Goal: Task Accomplishment & Management: Use online tool/utility

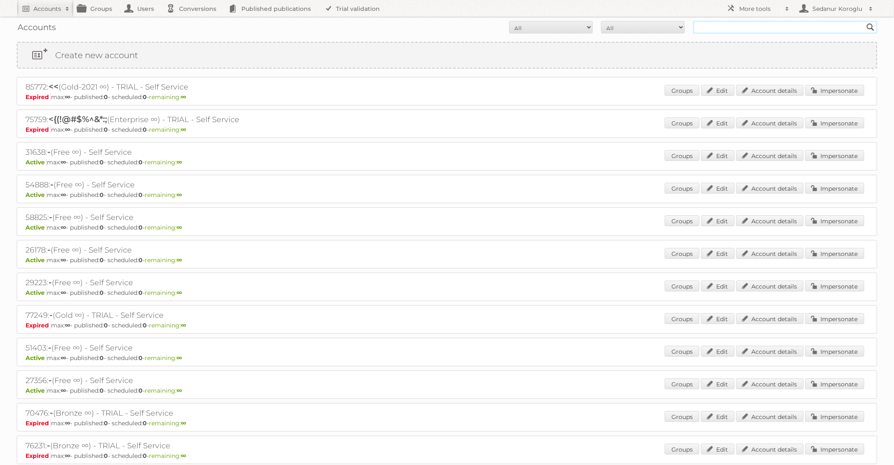
click at [787, 33] on input "text" at bounding box center [785, 27] width 184 height 13
type input "GAMMA"
click at [865, 21] on input "Search" at bounding box center [871, 27] width 13 height 13
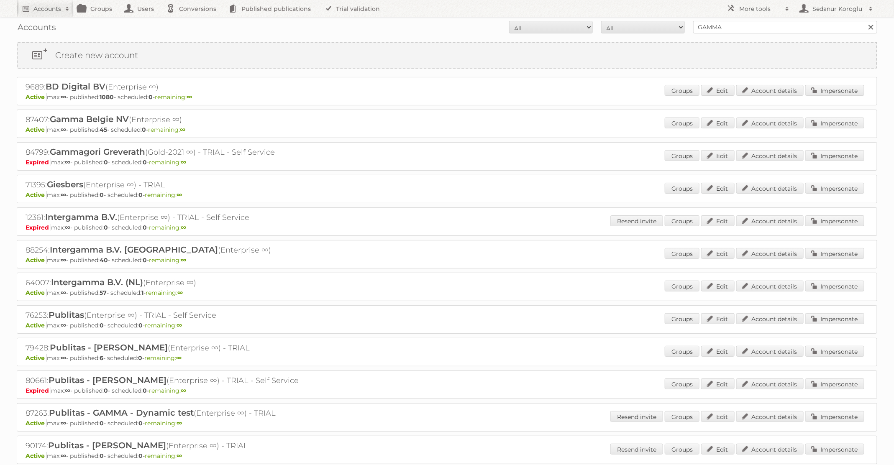
click at [827, 290] on div "Groups Edit Account details Impersonate" at bounding box center [765, 287] width 200 height 13
click at [827, 288] on link "Impersonate" at bounding box center [835, 286] width 59 height 11
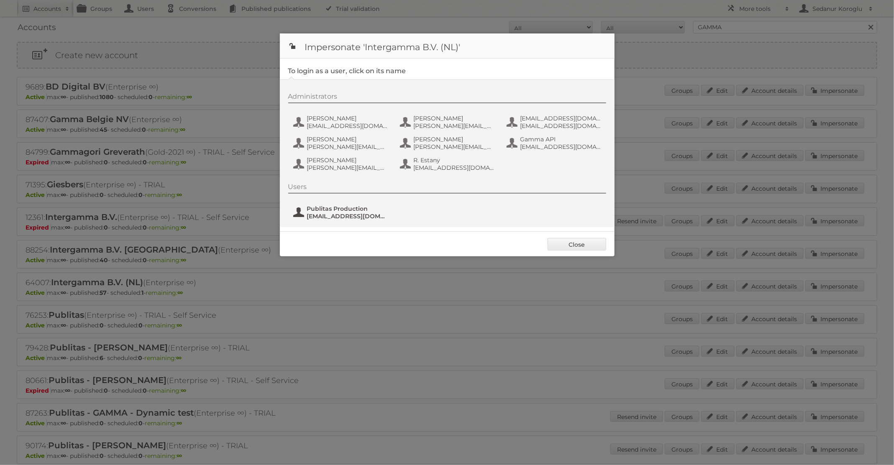
click at [340, 213] on span "fs+gamma@publitas.com" at bounding box center [347, 217] width 81 height 8
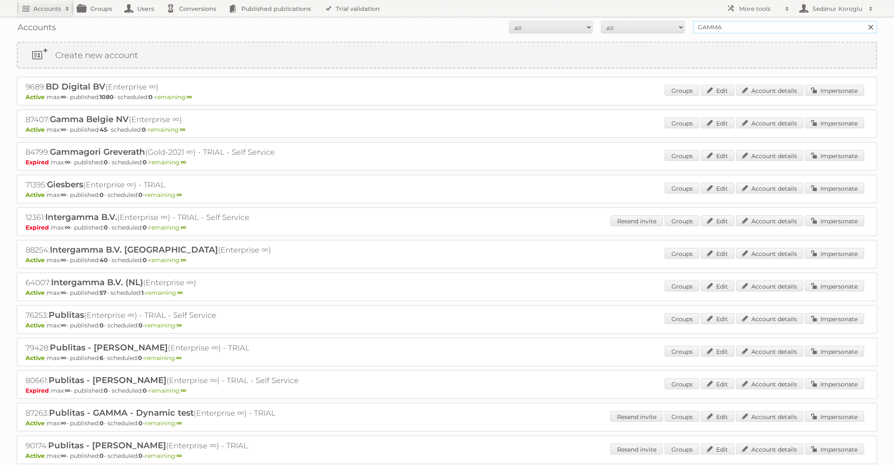
drag, startPoint x: 734, startPoint y: 31, endPoint x: 615, endPoint y: 31, distance: 118.9
click at [615, 31] on form "All Active Expired Pending All Paid Trials Self service GAMMA Search" at bounding box center [447, 27] width 861 height 13
type input "ICI Paris XL"
click at [865, 21] on input "Search" at bounding box center [871, 27] width 13 height 13
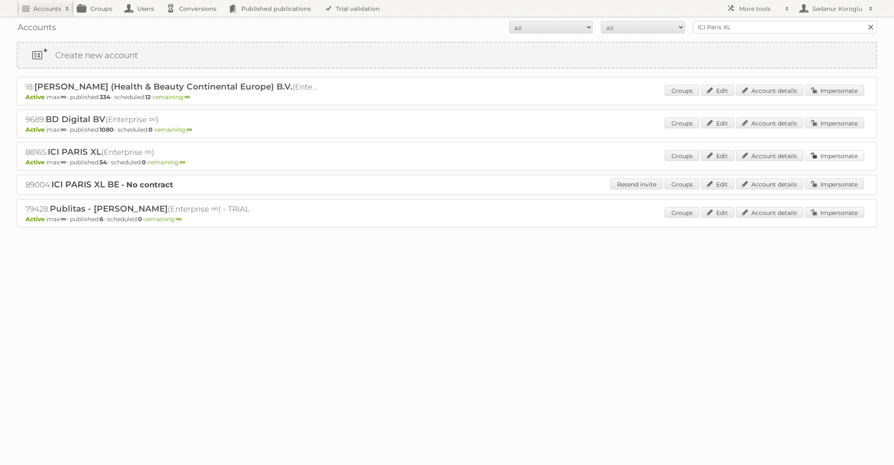
click at [829, 152] on link "Impersonate" at bounding box center [835, 155] width 59 height 11
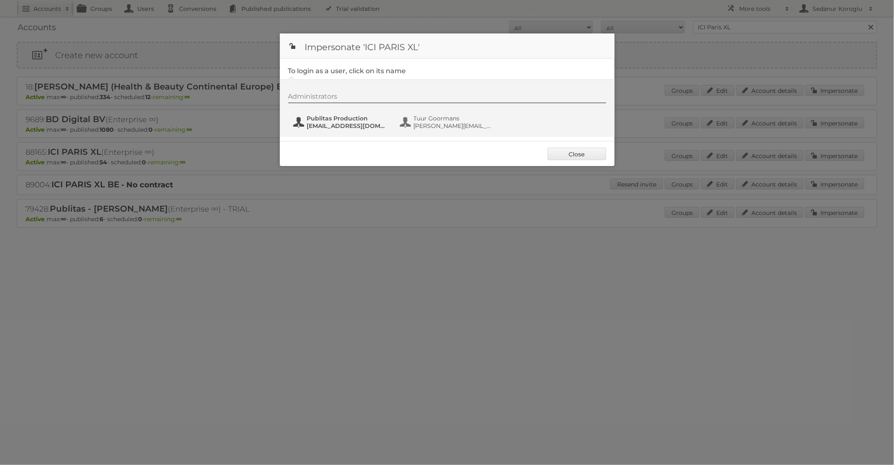
click at [367, 120] on span "Publitas Production" at bounding box center [347, 119] width 81 height 8
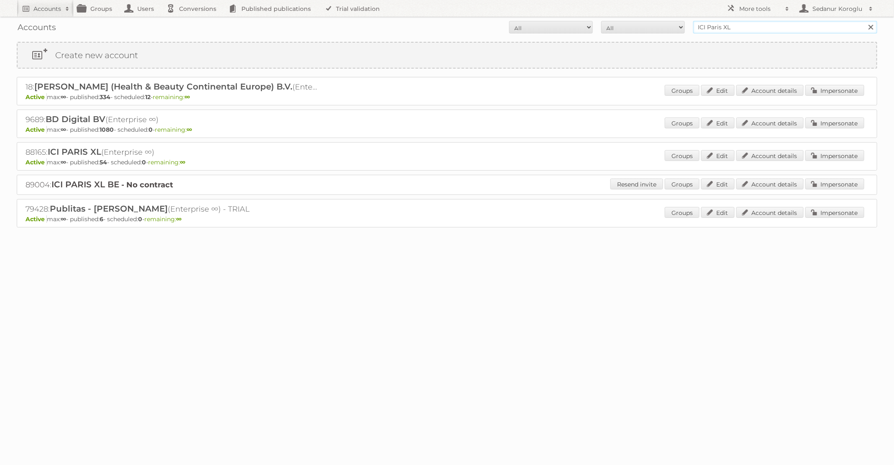
drag, startPoint x: 735, startPoint y: 26, endPoint x: 673, endPoint y: 17, distance: 62.7
click at [673, 24] on form "All Active Expired Pending All Paid Trials Self service ICI Paris XL Search" at bounding box center [447, 27] width 861 height 13
type input "Brico"
click at [865, 21] on input "Search" at bounding box center [871, 27] width 13 height 13
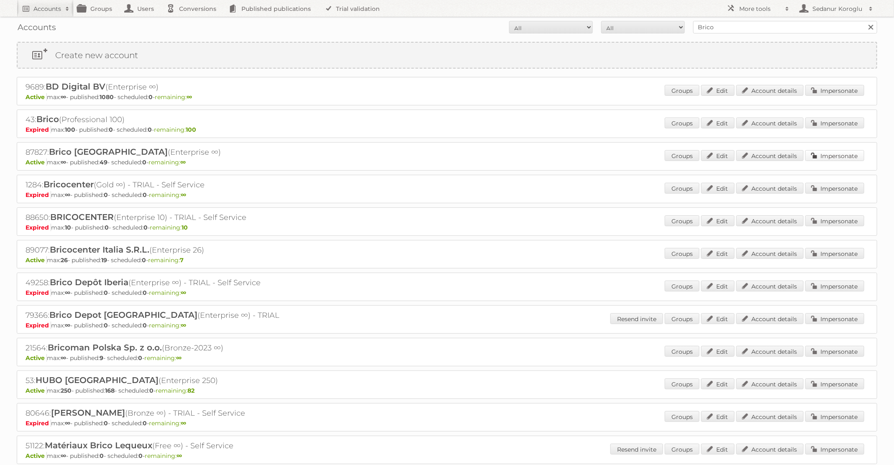
click at [848, 154] on link "Impersonate" at bounding box center [835, 155] width 59 height 11
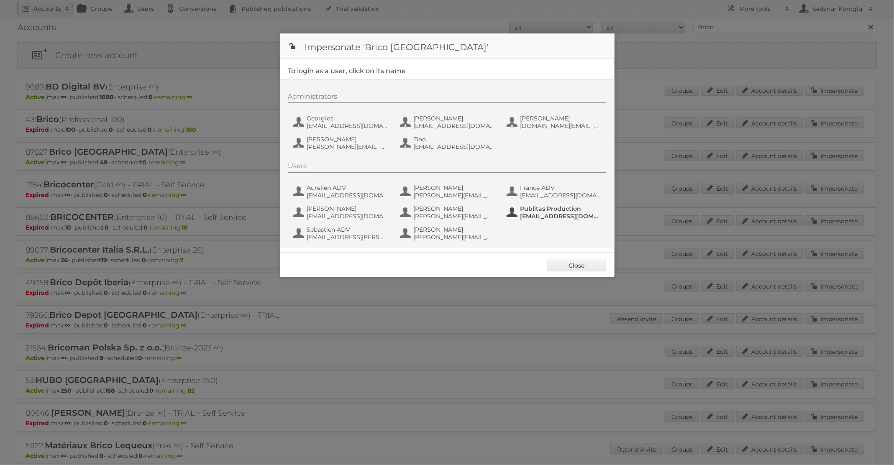
click at [552, 213] on span "fs+bricobe@publitas.com" at bounding box center [561, 217] width 81 height 8
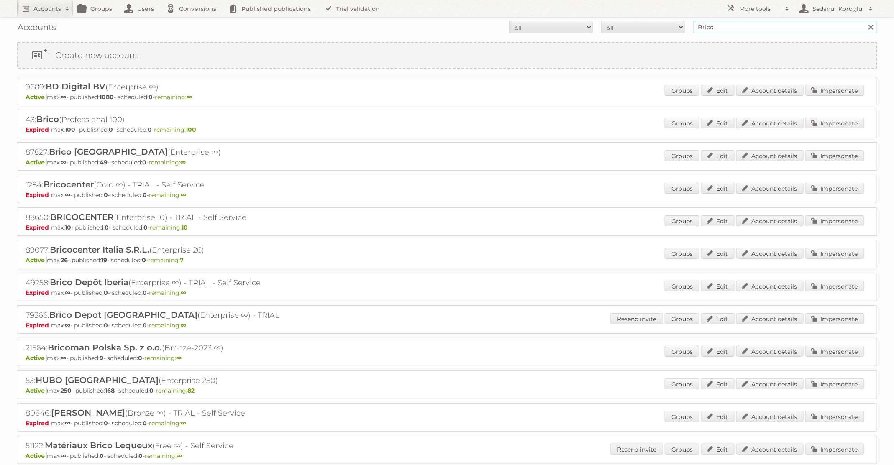
drag, startPoint x: 717, startPoint y: 31, endPoint x: 687, endPoint y: 28, distance: 29.9
click at [687, 28] on form "All Active Expired Pending All Paid Trials Self service Brico Search" at bounding box center [447, 27] width 861 height 13
type input "[PERSON_NAME] BE"
click at [865, 21] on input "Search" at bounding box center [871, 27] width 13 height 13
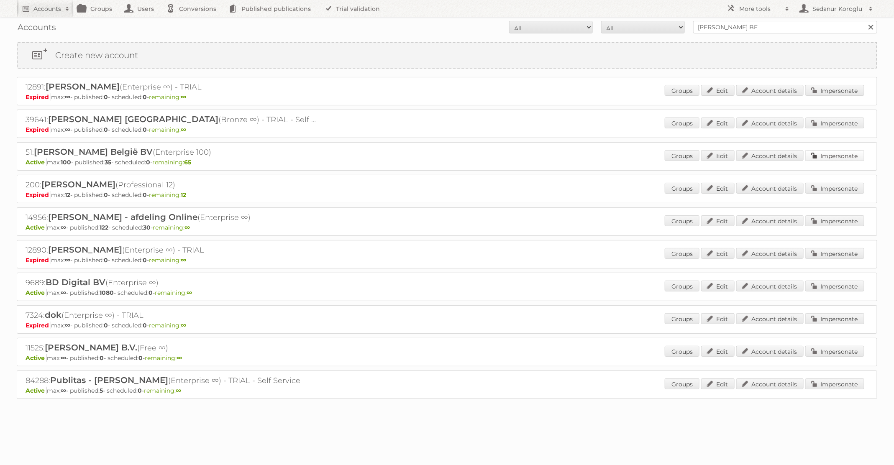
click at [826, 154] on link "Impersonate" at bounding box center [835, 155] width 59 height 11
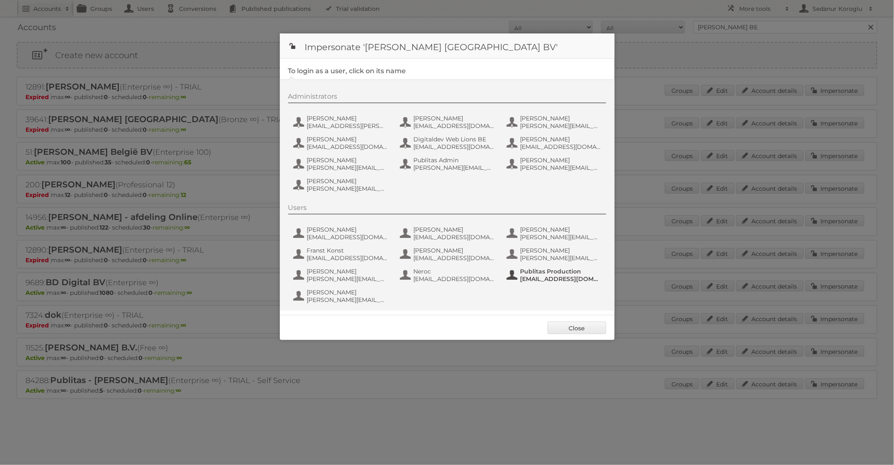
click at [550, 278] on span "[EMAIL_ADDRESS][DOMAIN_NAME]" at bounding box center [561, 279] width 81 height 8
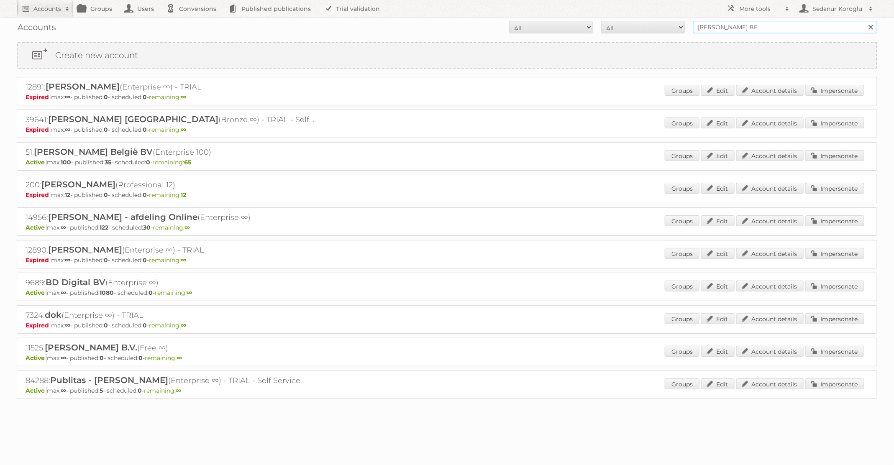
drag, startPoint x: 753, startPoint y: 24, endPoint x: 676, endPoint y: 23, distance: 77.4
click at [676, 23] on form "All Active Expired Pending All Paid Trials Self service Albert Heijn BE Search" at bounding box center [447, 27] width 861 height 13
type input "HEMA"
click at [865, 21] on input "Search" at bounding box center [871, 27] width 13 height 13
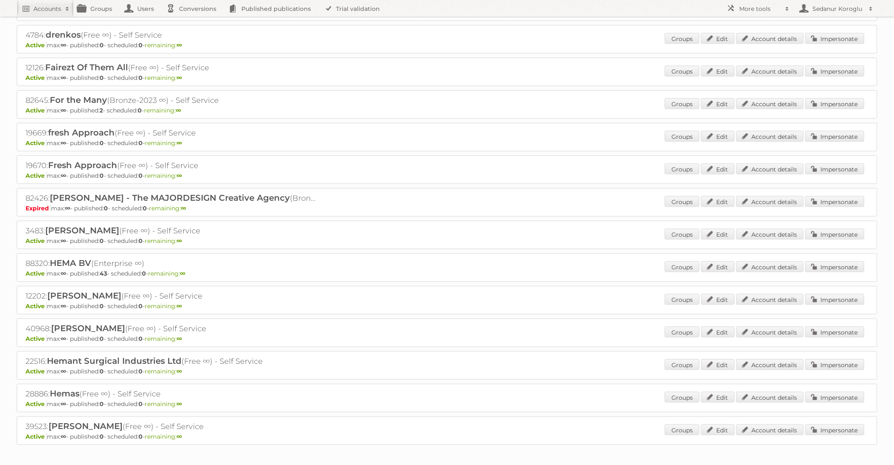
scroll to position [472, 0]
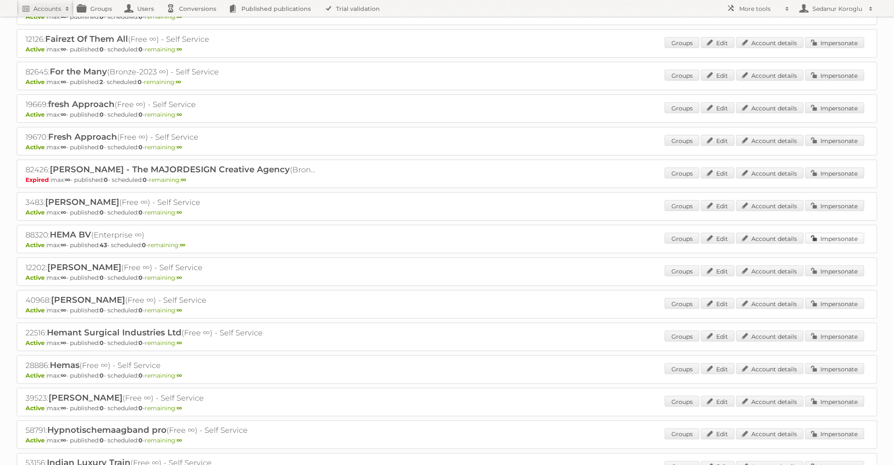
click at [820, 235] on link "Impersonate" at bounding box center [835, 238] width 59 height 11
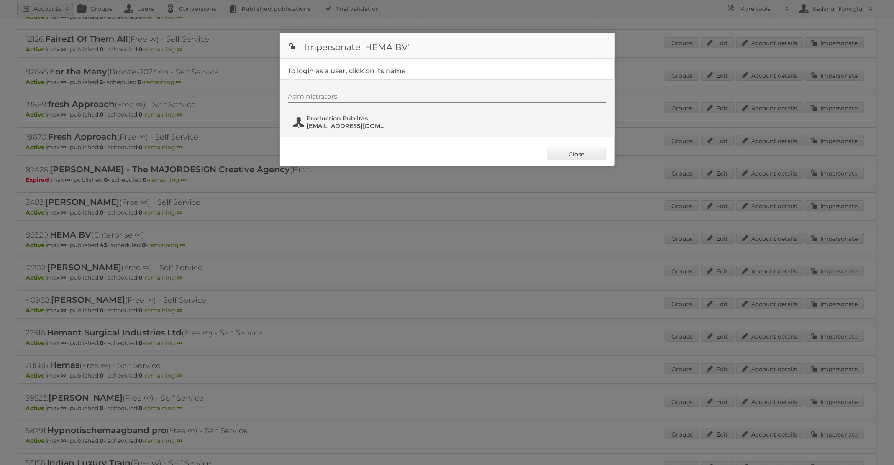
click at [340, 127] on span "fs+hema@publitas.com" at bounding box center [347, 126] width 81 height 8
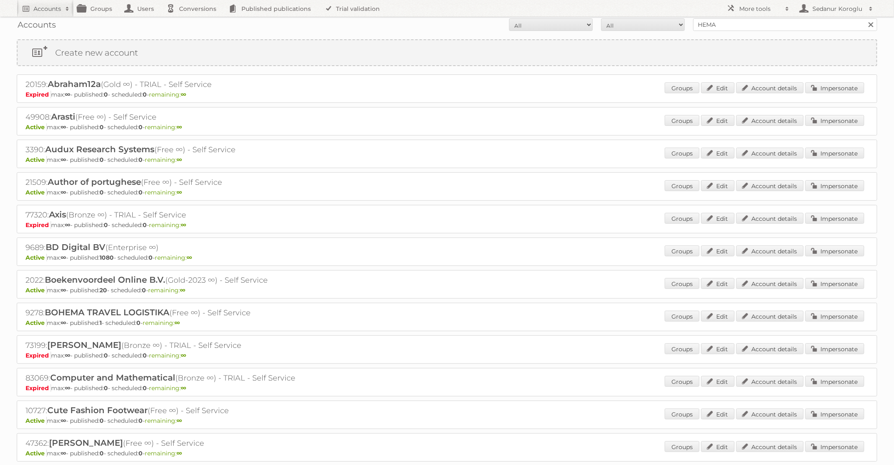
scroll to position [0, 0]
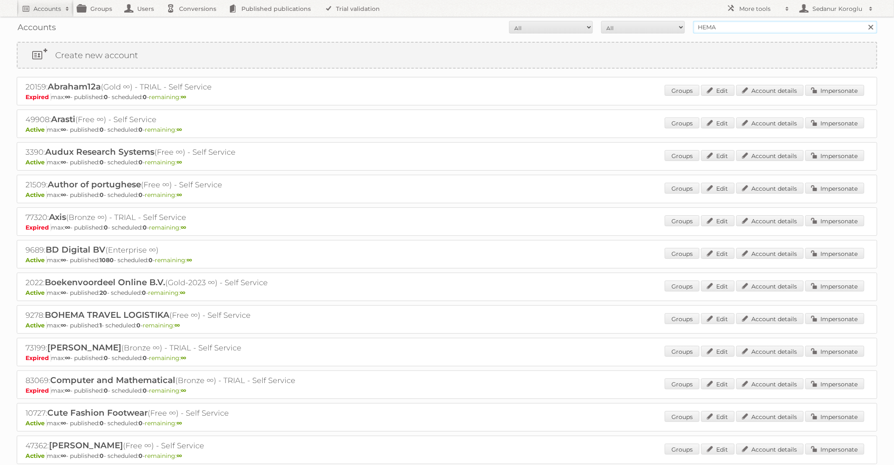
drag, startPoint x: 728, startPoint y: 27, endPoint x: 600, endPoint y: 18, distance: 128.8
click at [600, 23] on form "All Active Expired Pending All Paid Trials Self service HEMA Search" at bounding box center [447, 27] width 861 height 13
type input "Alimerka"
click at [865, 21] on input "Search" at bounding box center [871, 27] width 13 height 13
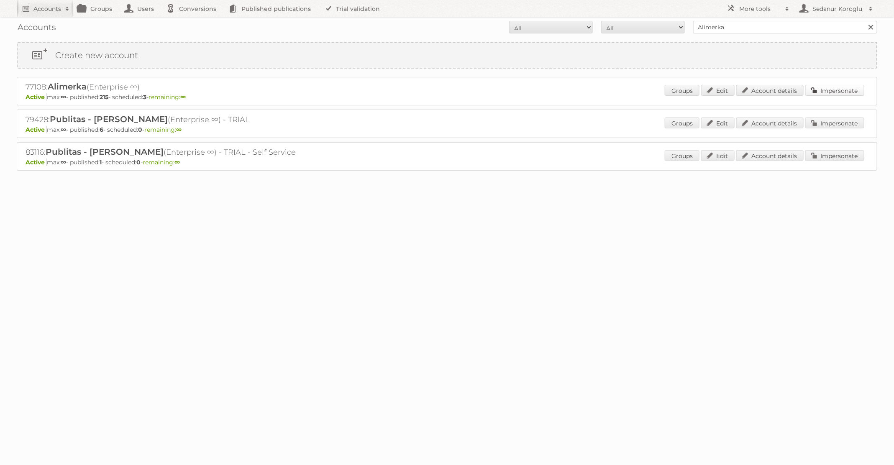
click at [836, 85] on link "Impersonate" at bounding box center [835, 90] width 59 height 11
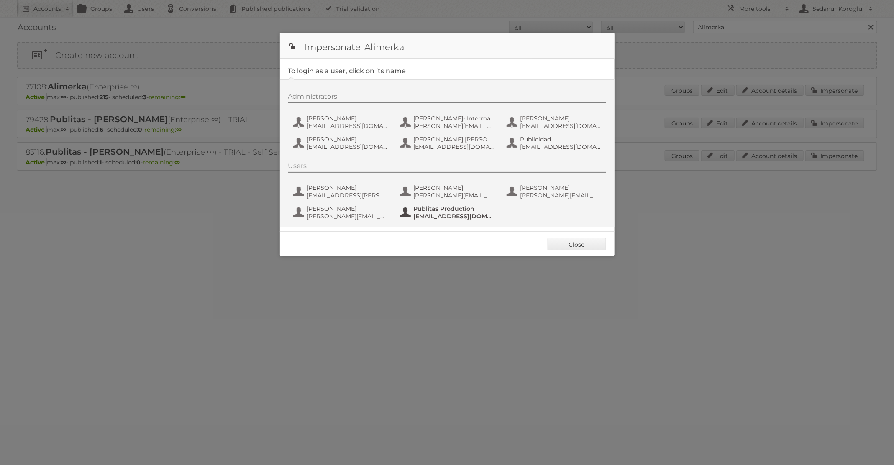
click at [465, 211] on span "Publitas Production" at bounding box center [454, 209] width 81 height 8
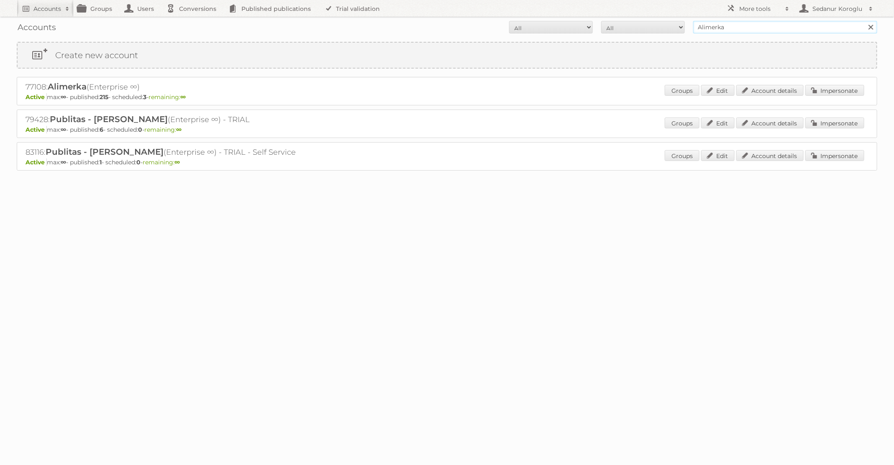
drag, startPoint x: 735, startPoint y: 28, endPoint x: 652, endPoint y: 27, distance: 82.9
click at [652, 27] on form "All Active Expired Pending All Paid Trials Self service Alimerka Search" at bounding box center [447, 27] width 861 height 13
type input "Horesca"
click at [865, 21] on input "Search" at bounding box center [871, 27] width 13 height 13
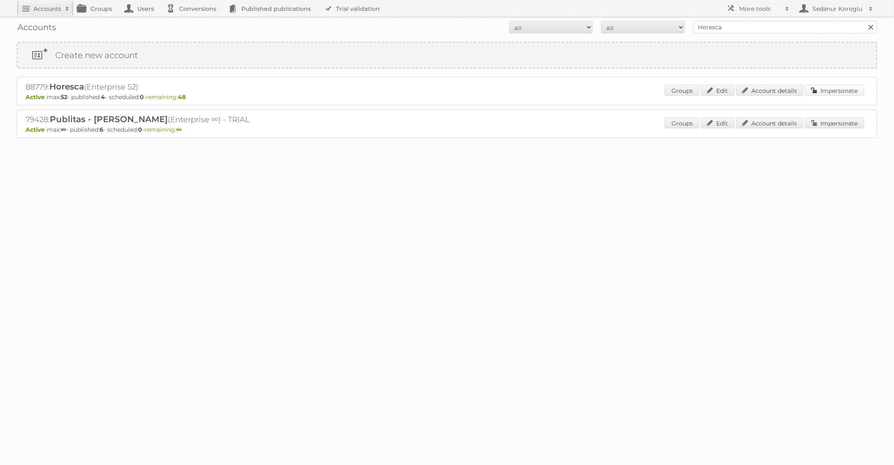
click at [823, 90] on link "Impersonate" at bounding box center [835, 90] width 59 height 11
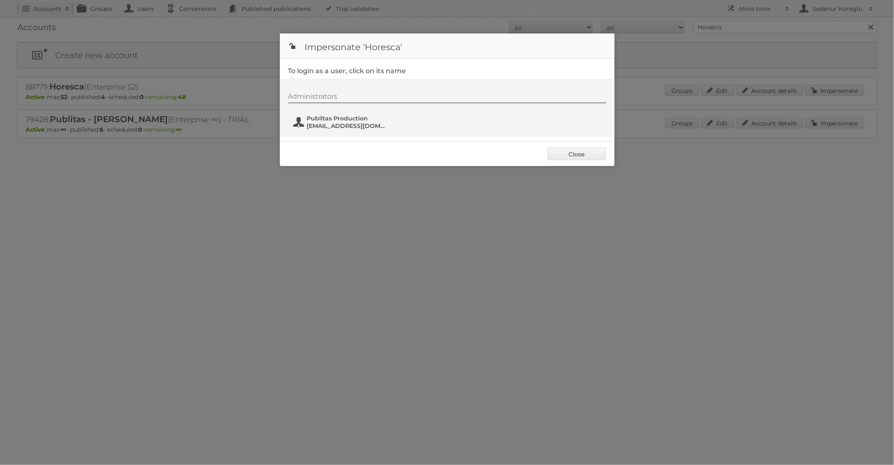
click at [336, 119] on span "Publitas Production" at bounding box center [347, 119] width 81 height 8
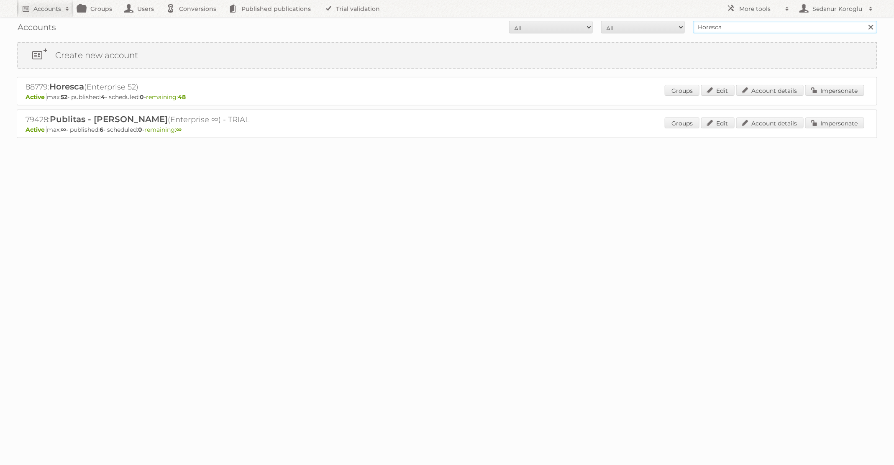
drag, startPoint x: 740, startPoint y: 30, endPoint x: 570, endPoint y: 30, distance: 169.5
click at [570, 30] on form "All Active Expired Pending All Paid Trials Self service Horesca Search" at bounding box center [447, 27] width 861 height 13
type input "Brico"
click at [865, 21] on input "Search" at bounding box center [871, 27] width 13 height 13
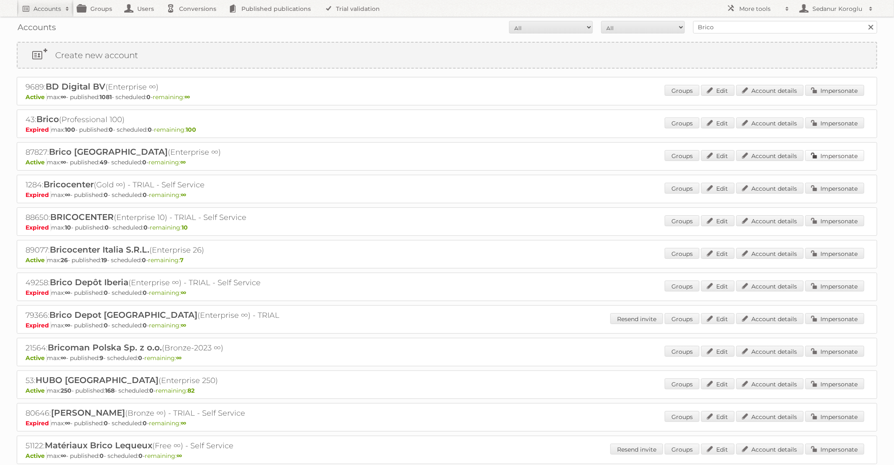
click at [837, 157] on link "Impersonate" at bounding box center [835, 155] width 59 height 11
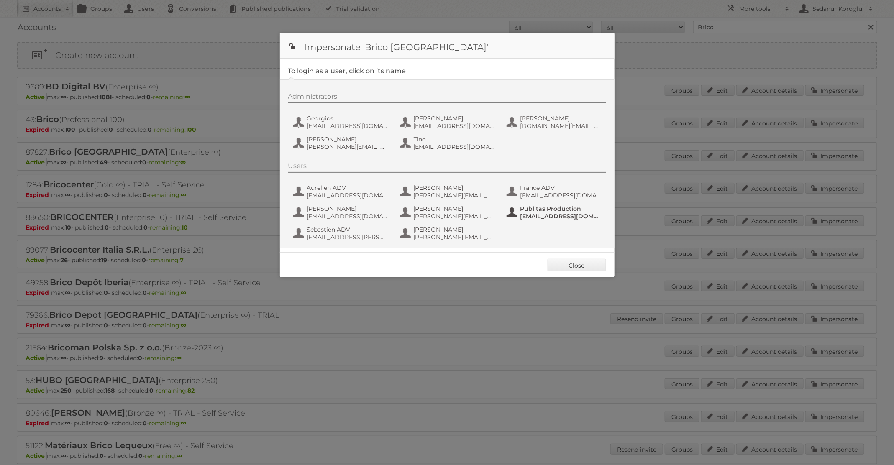
click at [533, 214] on span "[EMAIL_ADDRESS][DOMAIN_NAME]" at bounding box center [561, 217] width 81 height 8
